Goal: Task Accomplishment & Management: Manage account settings

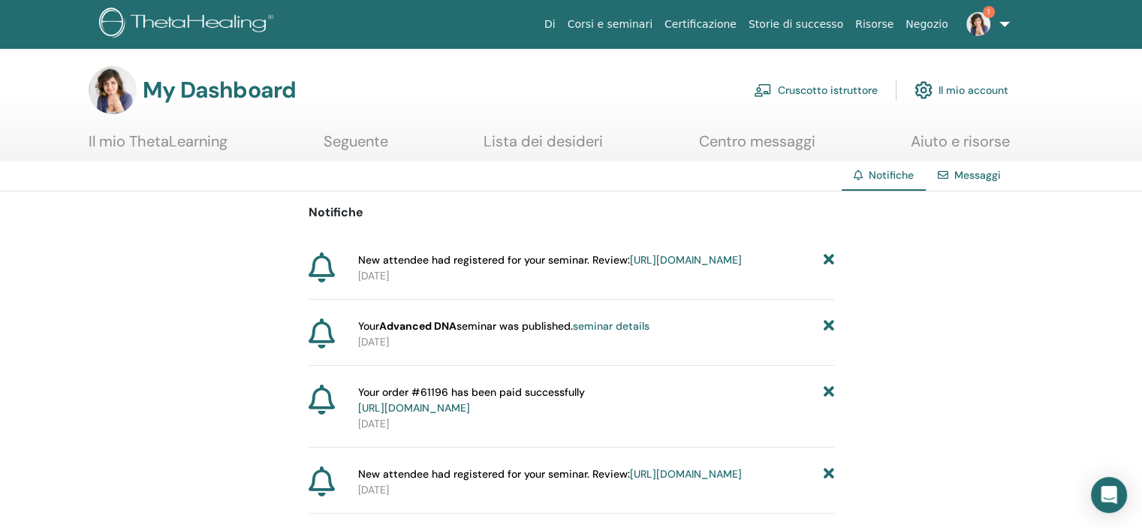
click at [853, 92] on link "Cruscotto istruttore" at bounding box center [816, 90] width 124 height 33
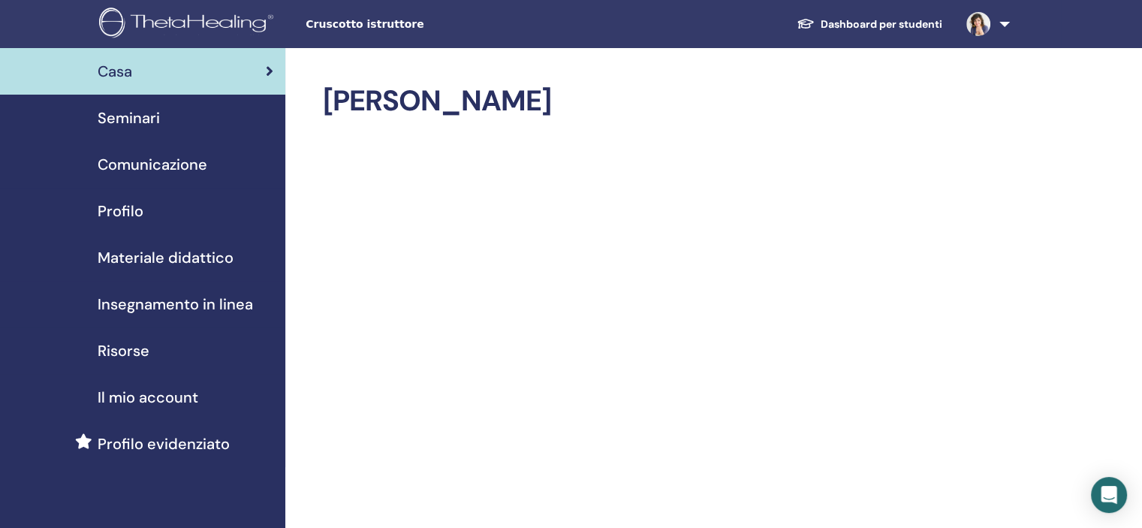
click at [175, 119] on div "Seminari" at bounding box center [142, 118] width 261 height 23
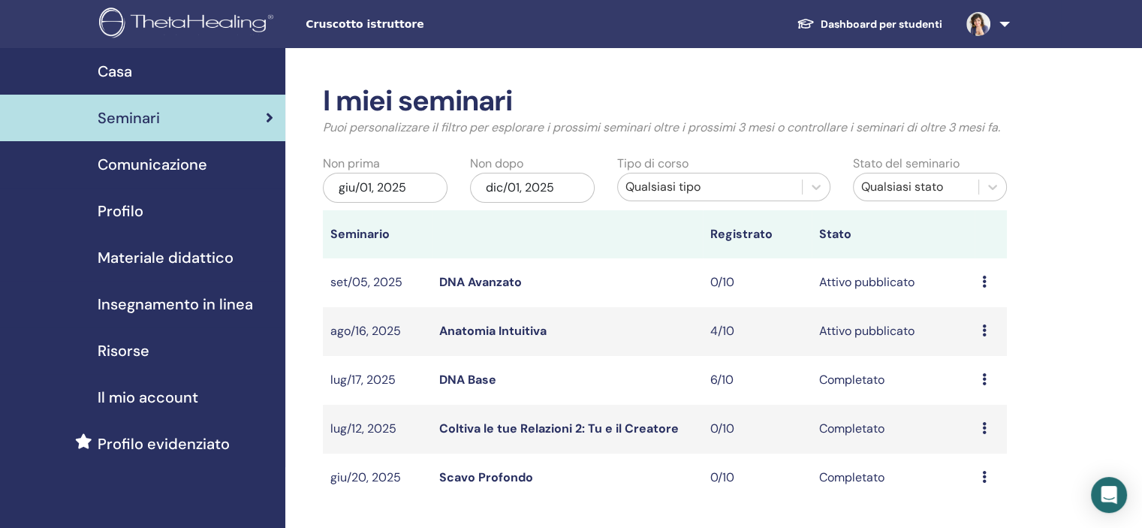
click at [451, 330] on link "Anatomia Intuitiva" at bounding box center [492, 331] width 107 height 16
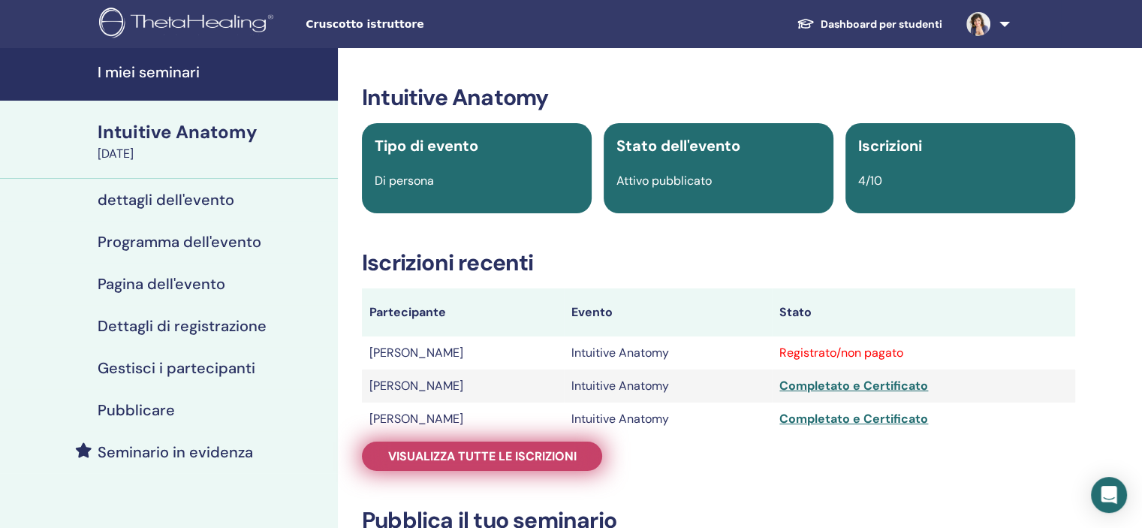
click at [437, 467] on link "Visualizza tutte le iscrizioni" at bounding box center [482, 455] width 240 height 29
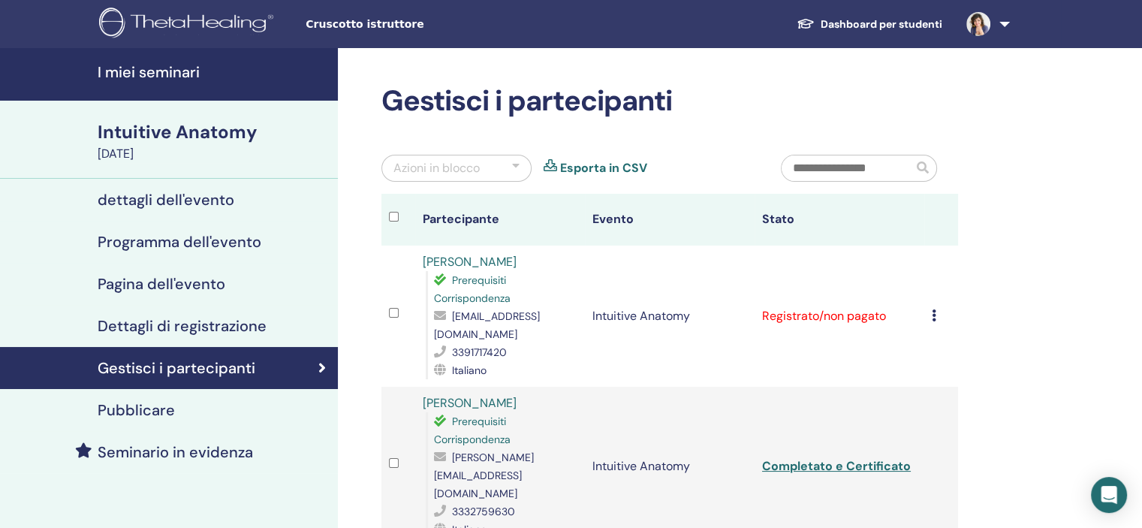
click at [928, 320] on td "Annulla registrazione Non autocertificare Contrassegna come pagato Contrassegna…" at bounding box center [941, 315] width 34 height 141
click at [933, 317] on icon at bounding box center [933, 315] width 5 height 12
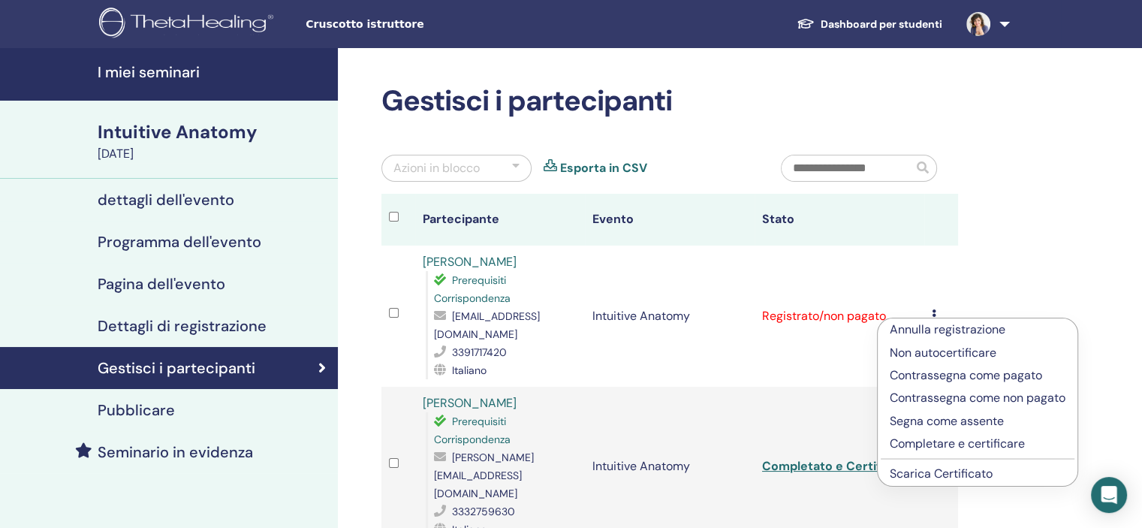
click at [927, 447] on p "Completare e certificare" at bounding box center [977, 444] width 176 height 18
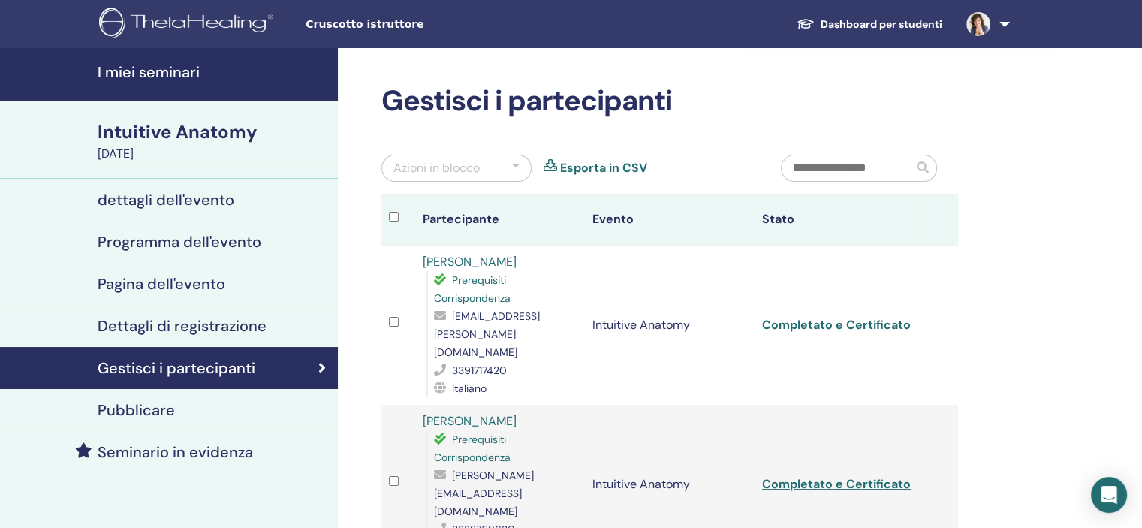
click at [877, 317] on link "Completato e Certificato" at bounding box center [836, 325] width 149 height 16
